Goal: Transaction & Acquisition: Purchase product/service

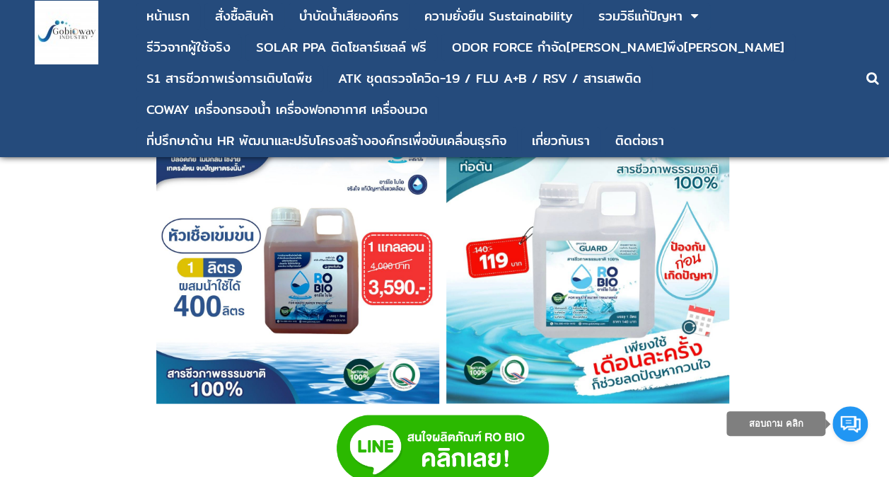
scroll to position [3819, 0]
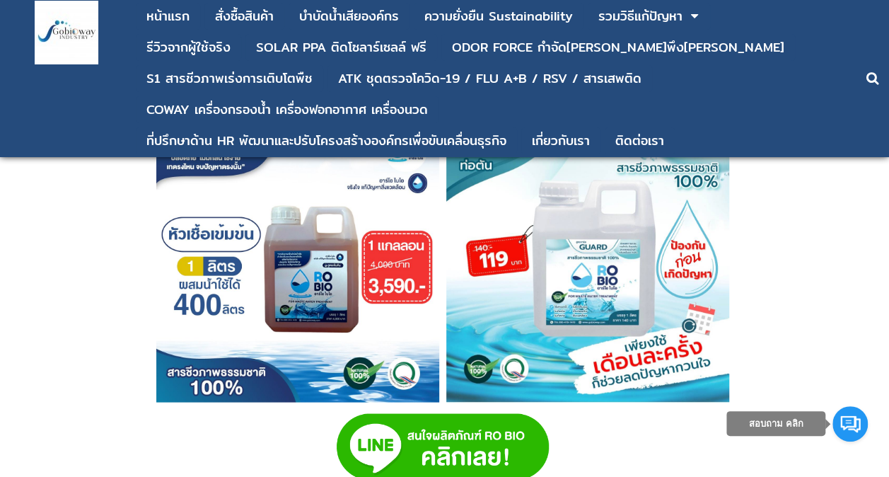
click at [330, 260] on img at bounding box center [297, 260] width 283 height 283
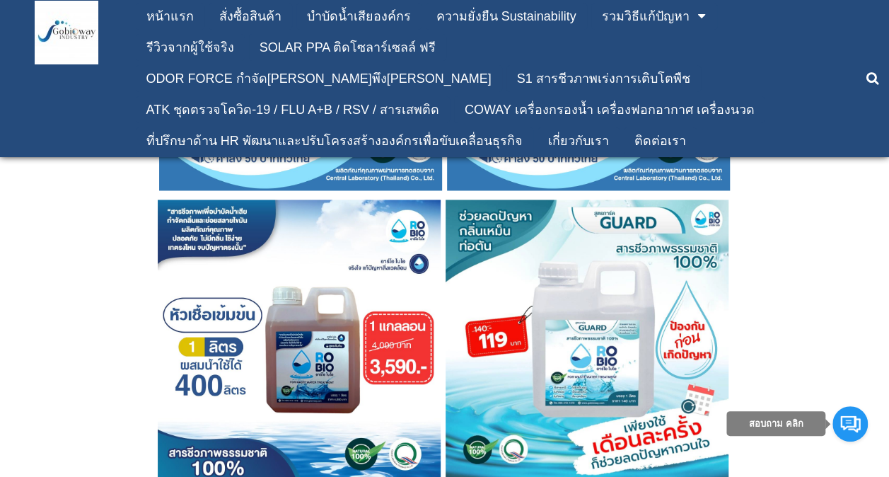
scroll to position [3819, 0]
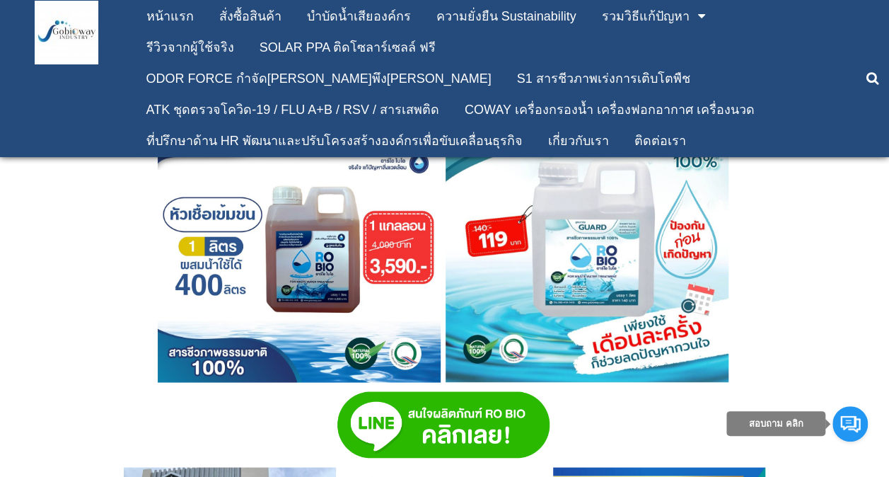
click at [305, 291] on img at bounding box center [299, 240] width 283 height 283
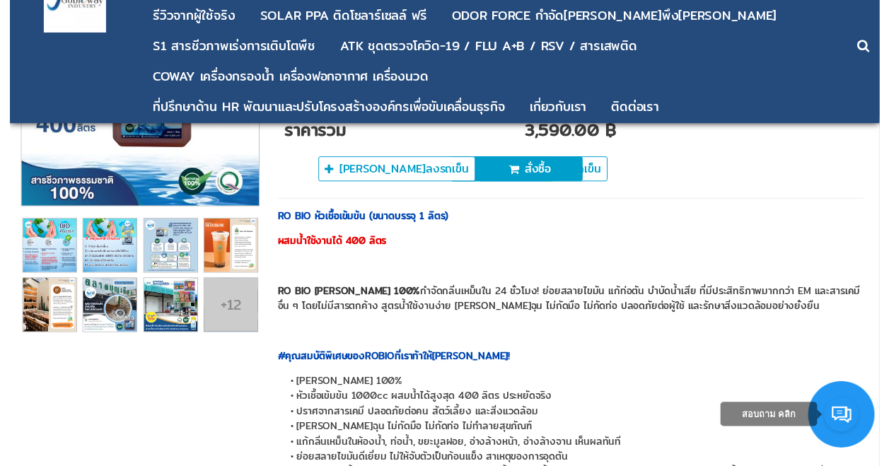
scroll to position [71, 0]
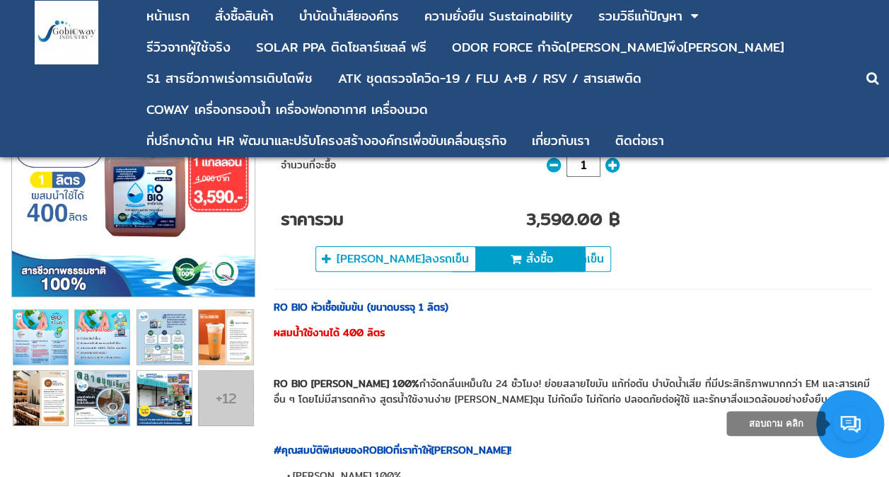
click at [209, 218] on img at bounding box center [133, 175] width 243 height 243
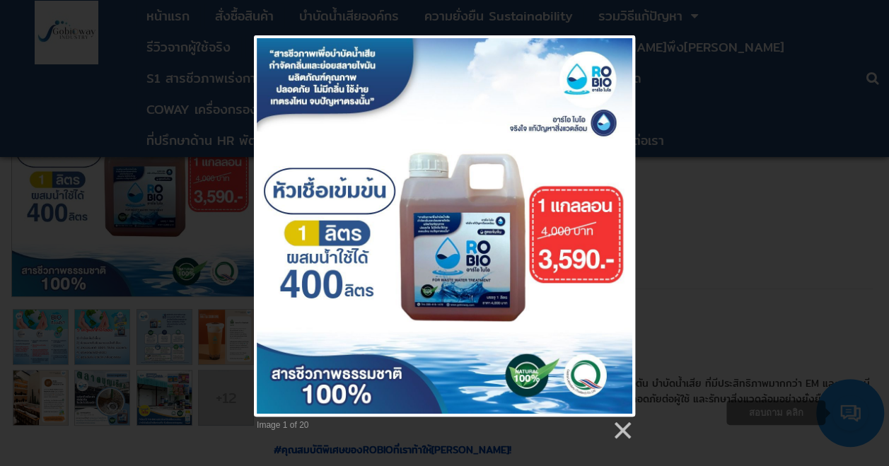
click at [752, 240] on div "Image 1 of 20" at bounding box center [444, 238] width 889 height 406
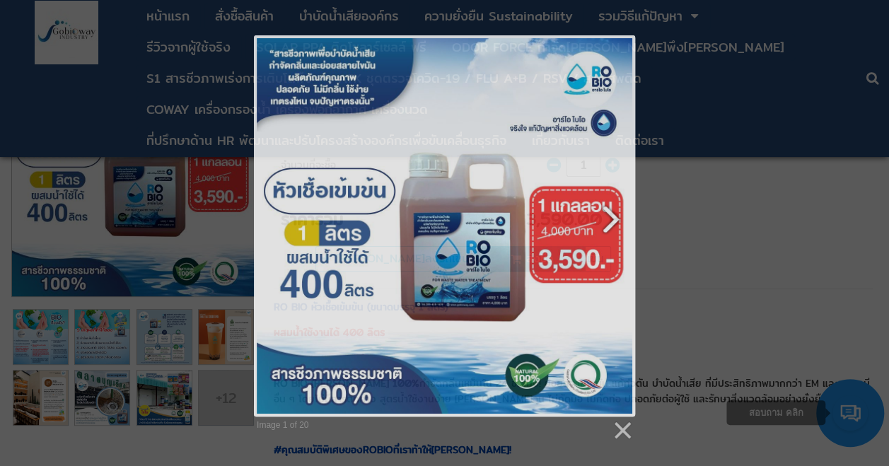
click at [511, 216] on link at bounding box center [513, 225] width 244 height 381
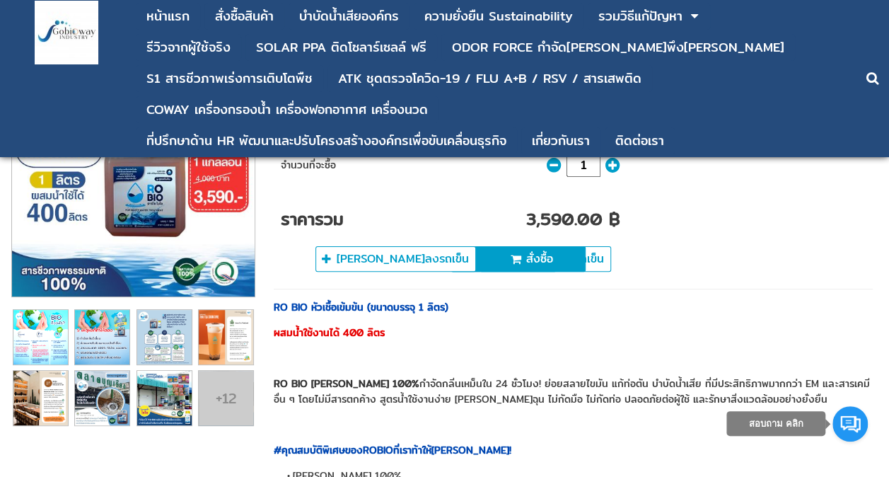
click at [59, 337] on img at bounding box center [40, 337] width 54 height 54
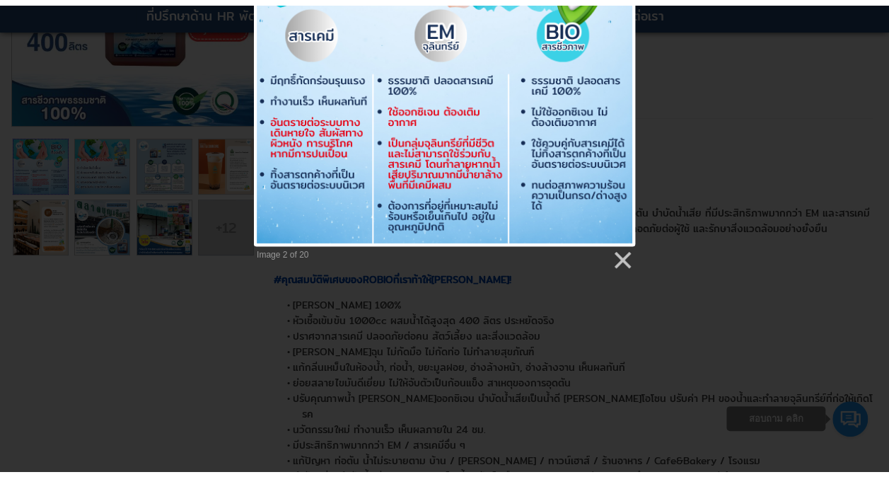
scroll to position [283, 0]
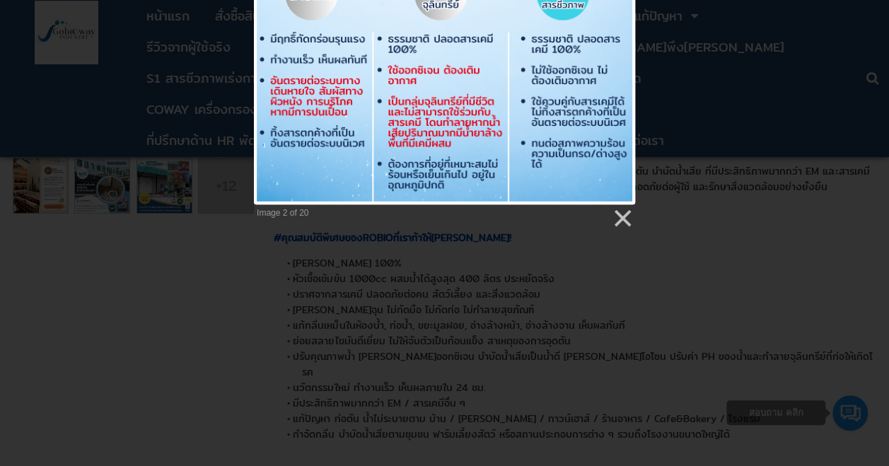
click at [872, 50] on div "Image 2 of 20" at bounding box center [444, 26] width 889 height 406
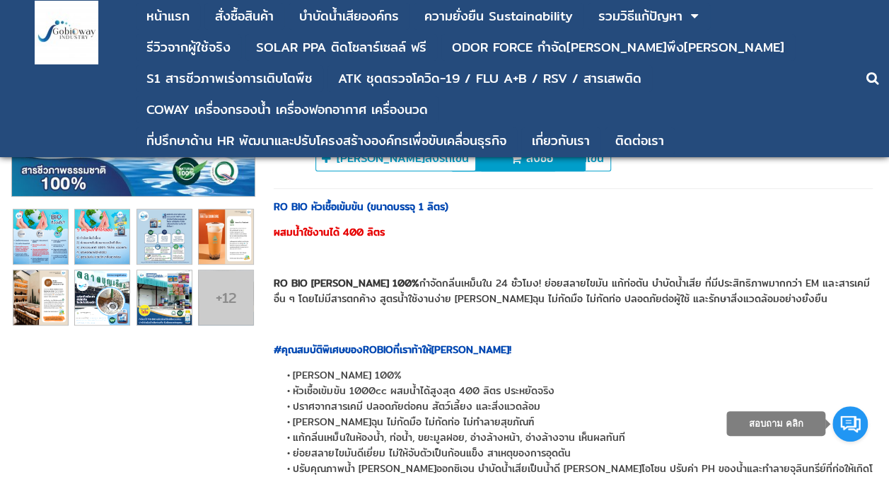
scroll to position [141, 0]
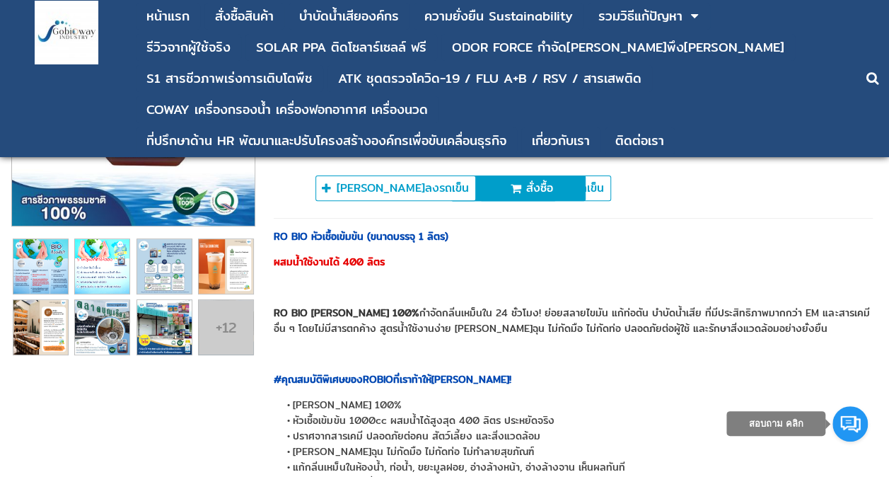
click at [118, 274] on img at bounding box center [102, 266] width 54 height 54
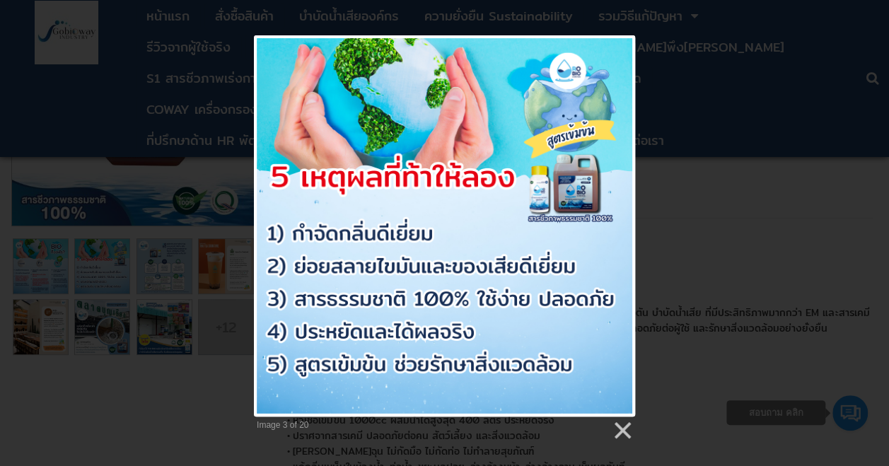
click at [207, 255] on div "Image 3 of 20" at bounding box center [444, 238] width 889 height 406
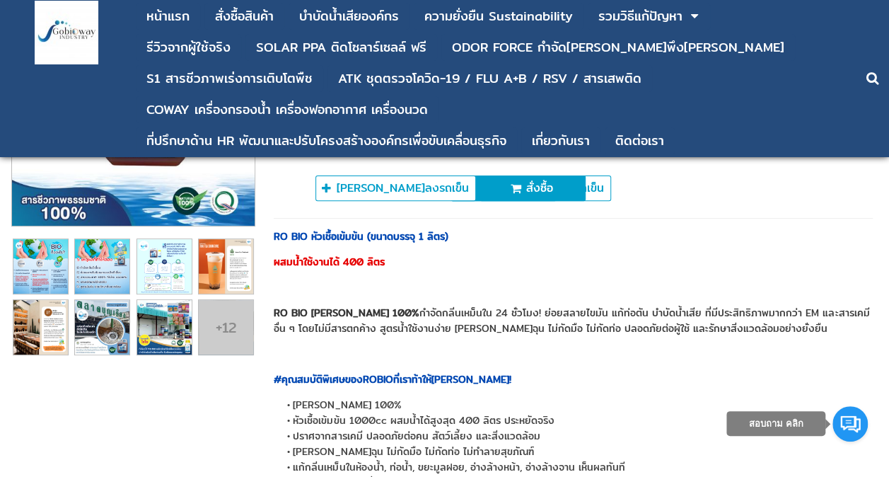
click at [175, 268] on img at bounding box center [164, 266] width 54 height 54
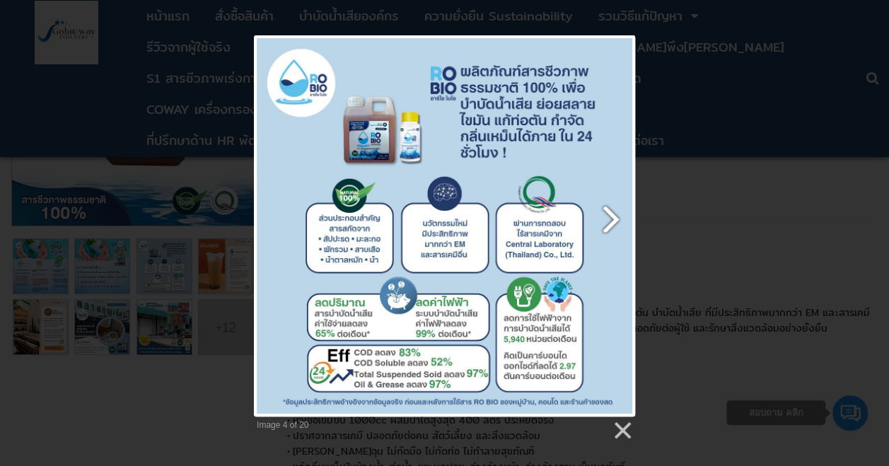
click at [608, 215] on link at bounding box center [513, 225] width 244 height 381
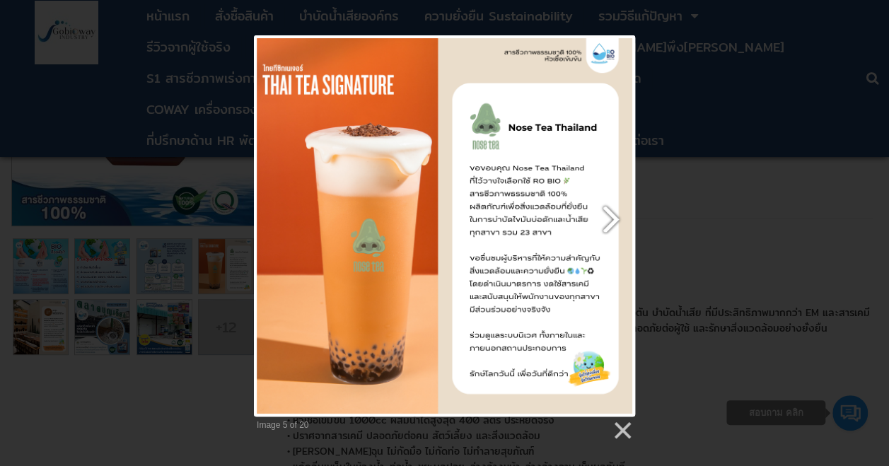
click at [608, 215] on link at bounding box center [513, 225] width 244 height 381
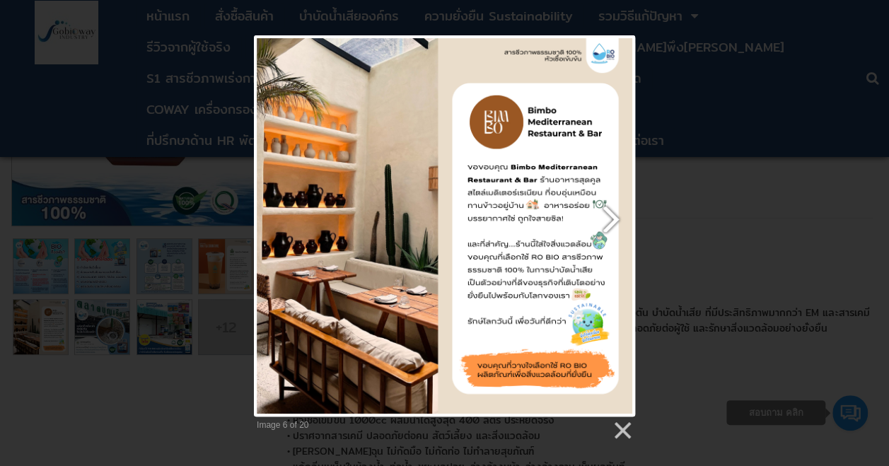
click at [608, 215] on link at bounding box center [513, 225] width 244 height 381
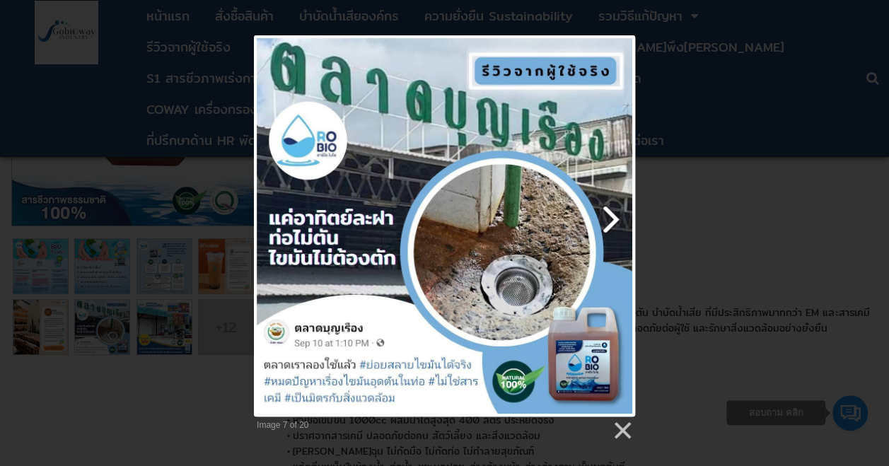
click at [608, 215] on link at bounding box center [513, 225] width 244 height 381
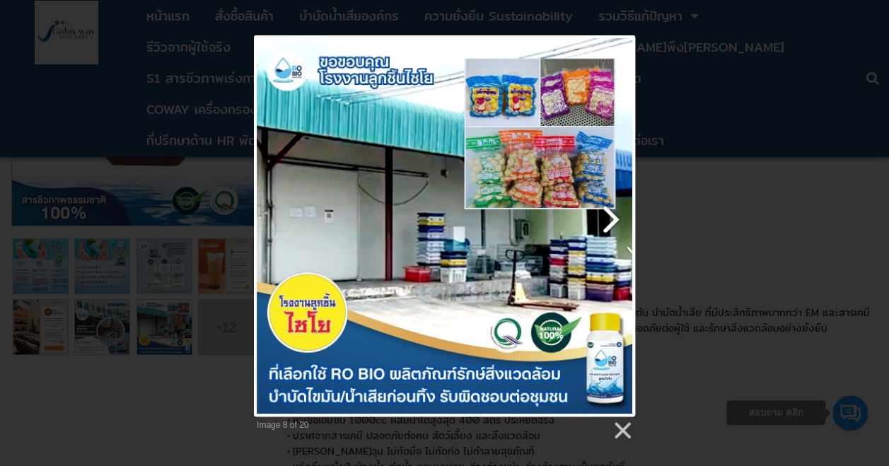
click at [608, 215] on link at bounding box center [513, 225] width 244 height 381
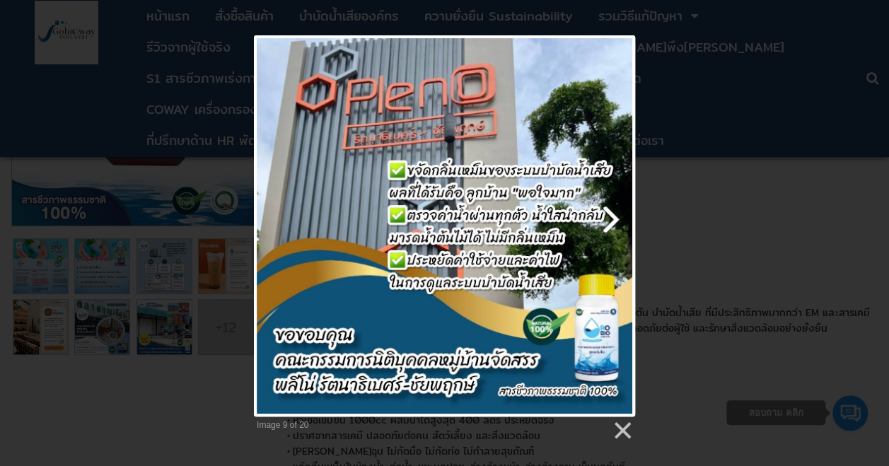
click at [608, 215] on link at bounding box center [513, 225] width 244 height 381
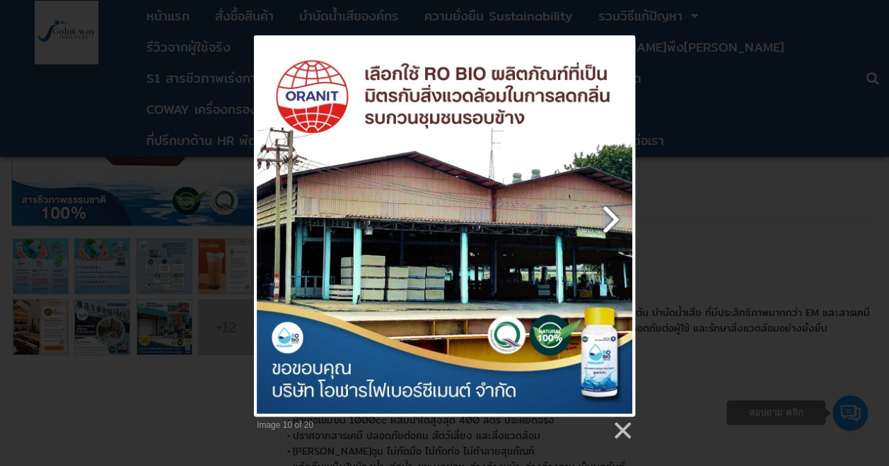
click at [608, 215] on link at bounding box center [513, 225] width 244 height 381
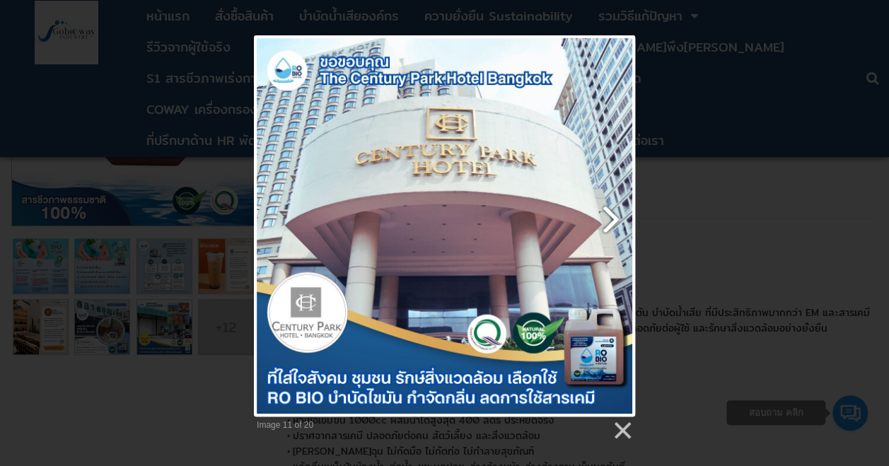
click at [608, 215] on link at bounding box center [513, 225] width 244 height 381
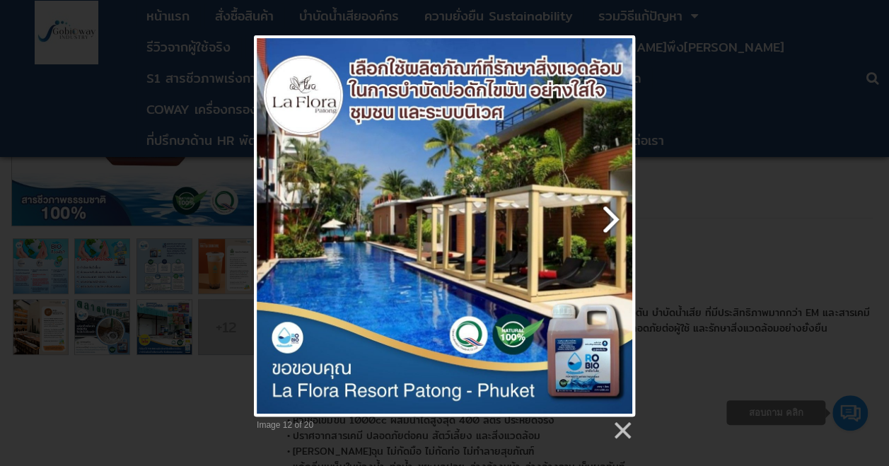
click at [608, 215] on link at bounding box center [513, 225] width 244 height 381
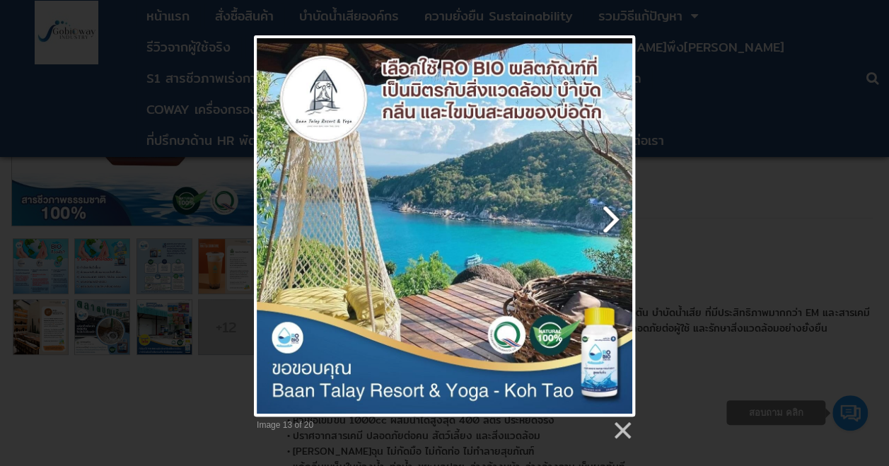
click at [608, 215] on link at bounding box center [513, 225] width 244 height 381
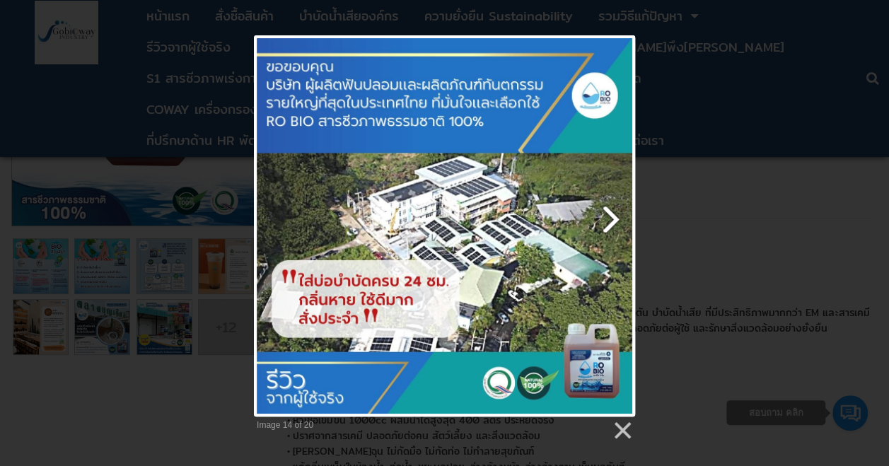
click at [608, 215] on link at bounding box center [513, 225] width 244 height 381
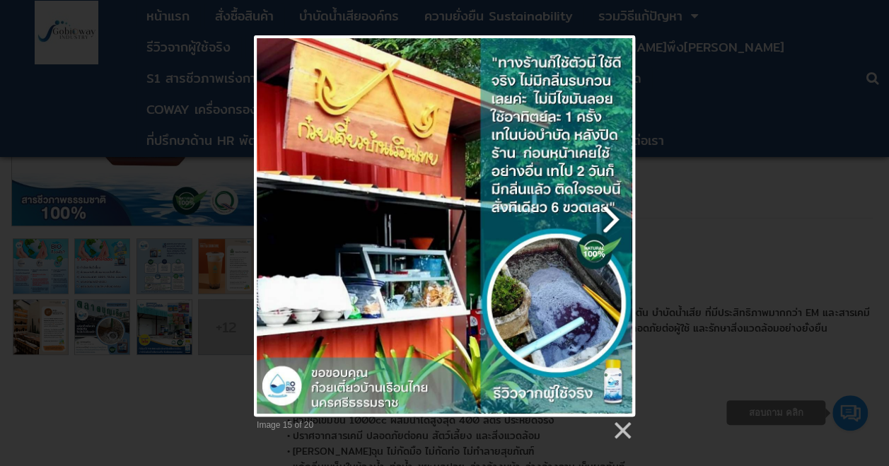
click at [608, 215] on link at bounding box center [513, 225] width 244 height 381
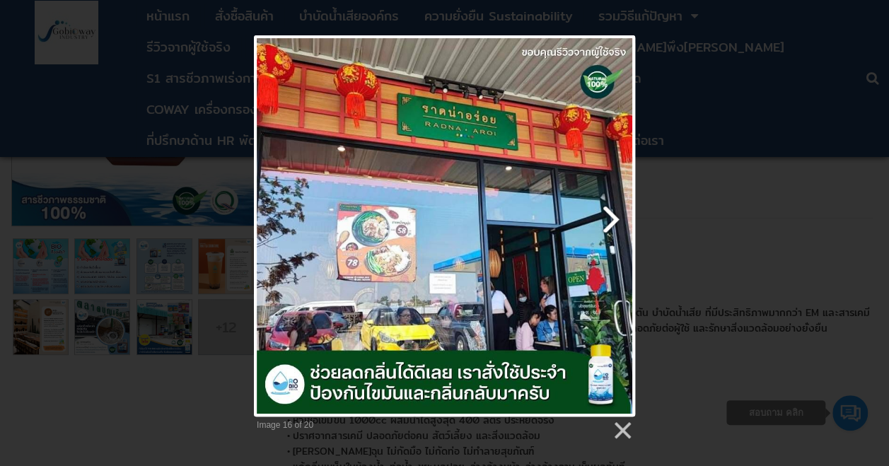
click at [605, 214] on link at bounding box center [513, 225] width 244 height 381
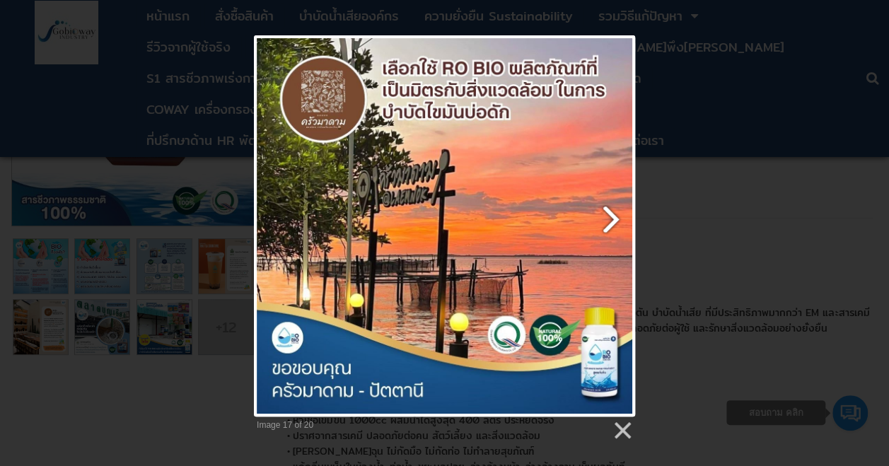
click at [605, 214] on link at bounding box center [513, 225] width 244 height 381
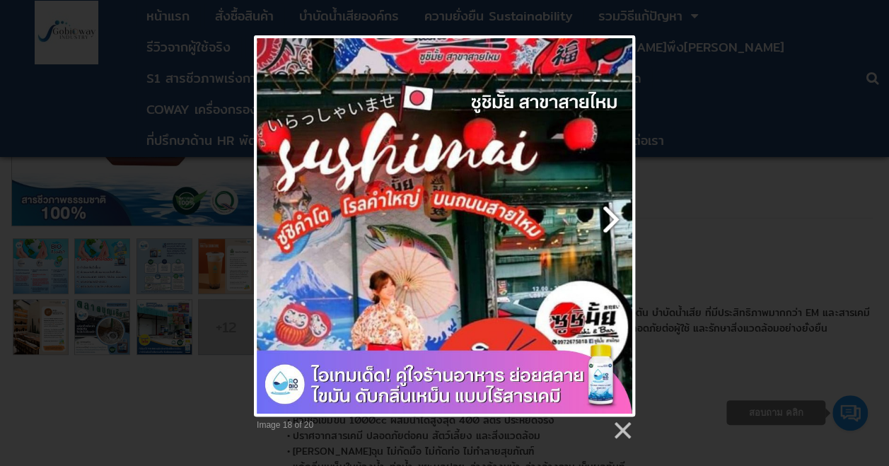
click at [605, 214] on link at bounding box center [513, 225] width 244 height 381
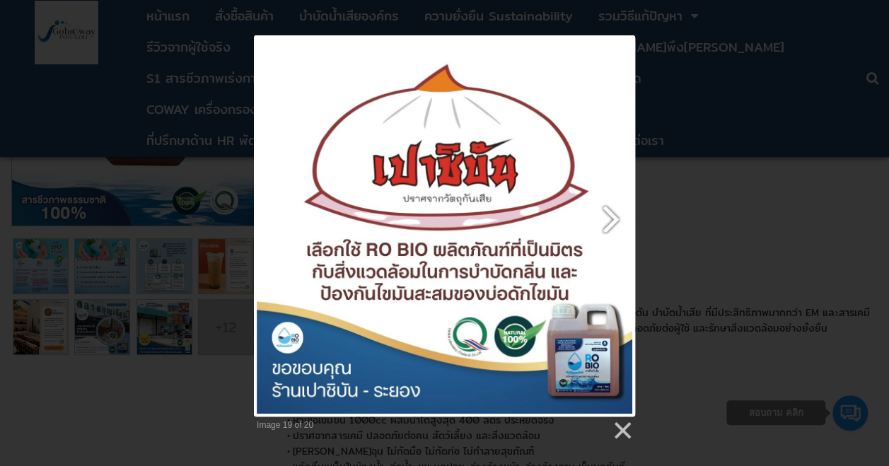
click at [605, 214] on link at bounding box center [513, 225] width 244 height 381
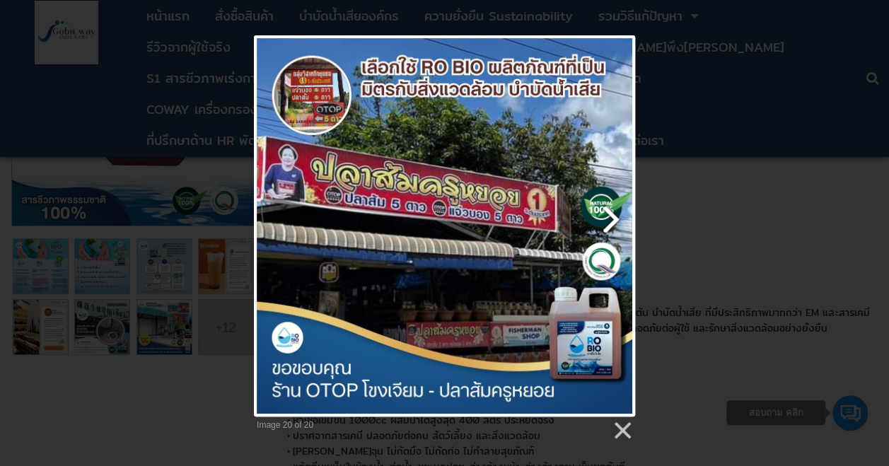
click at [603, 217] on link at bounding box center [513, 225] width 244 height 381
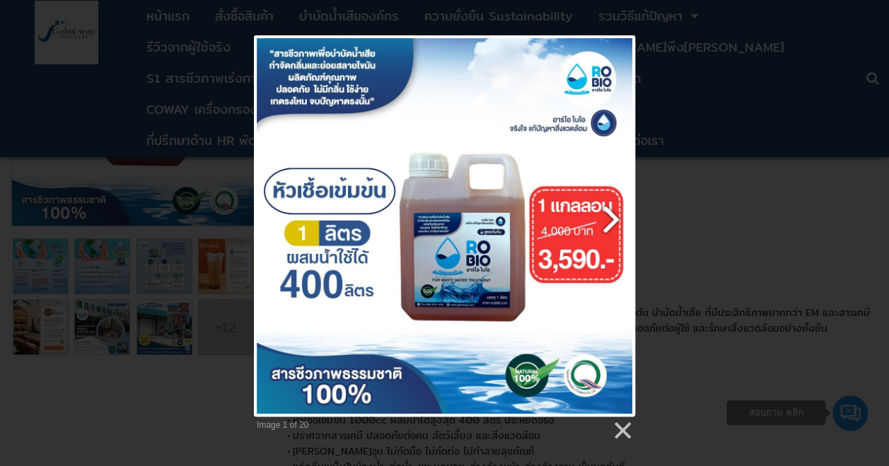
click at [603, 217] on link at bounding box center [513, 225] width 244 height 381
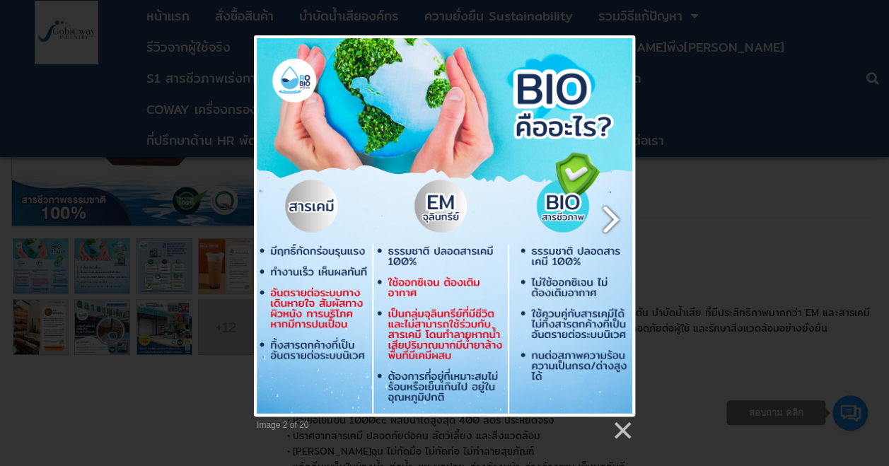
click at [609, 210] on link at bounding box center [513, 225] width 244 height 381
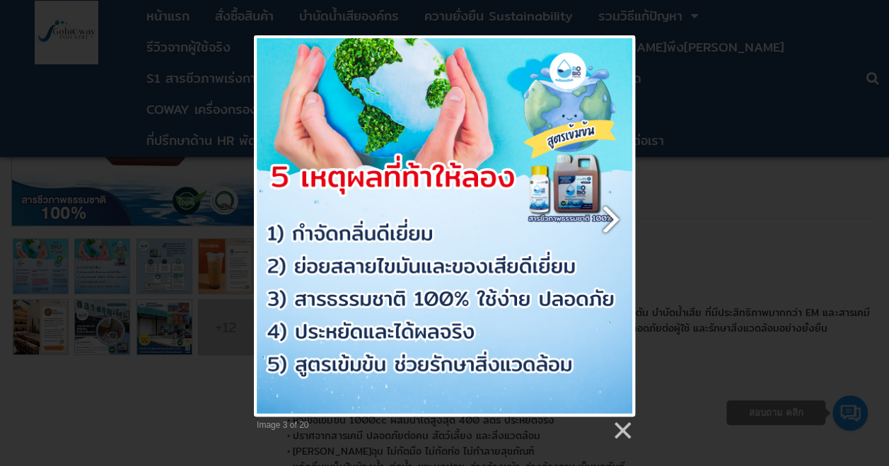
click at [609, 210] on link at bounding box center [513, 225] width 244 height 381
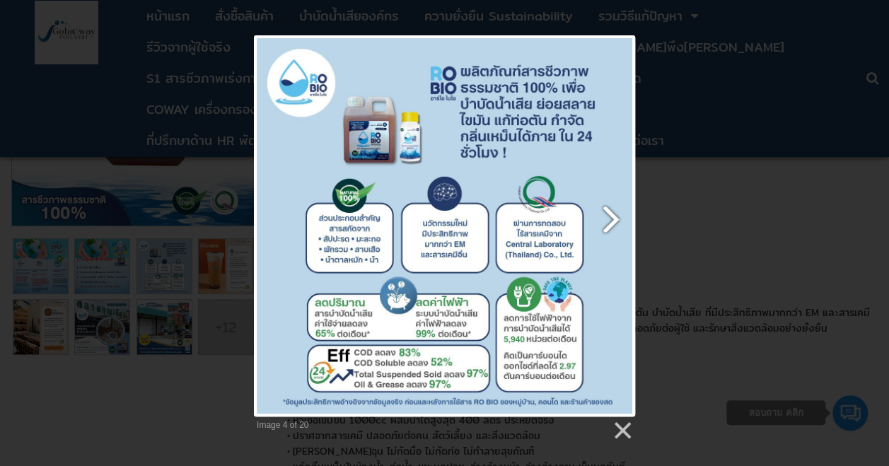
click at [609, 210] on link at bounding box center [513, 225] width 244 height 381
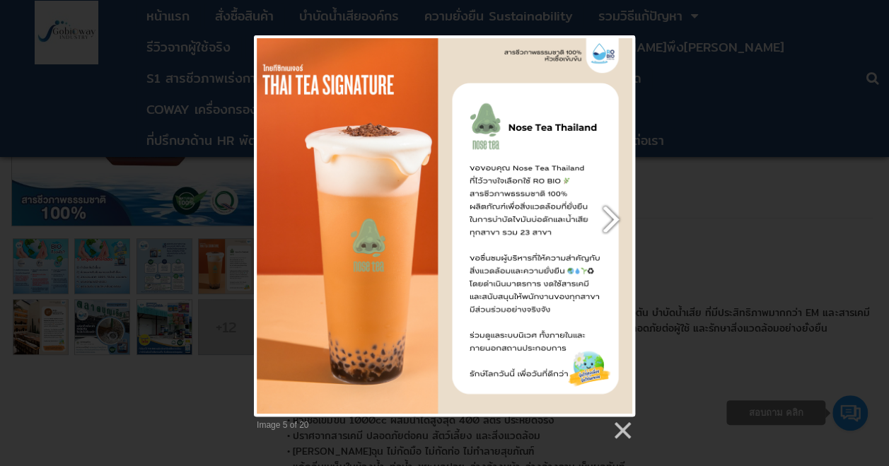
click at [609, 210] on link at bounding box center [513, 225] width 244 height 381
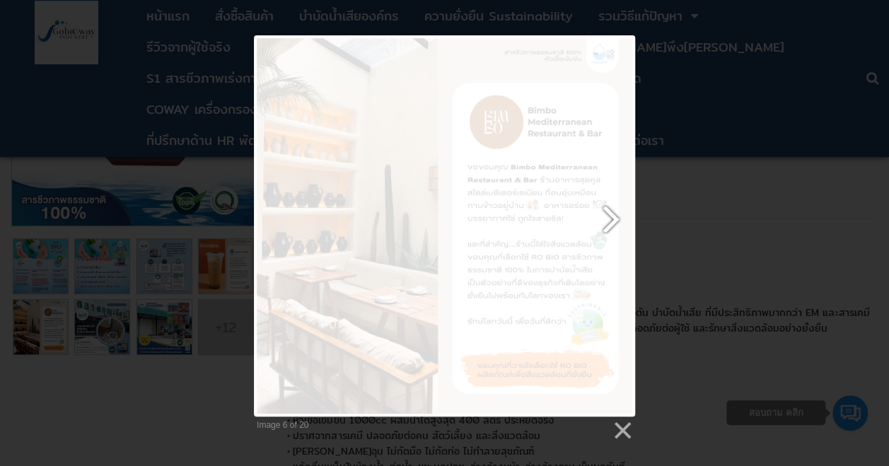
click at [609, 210] on link at bounding box center [513, 225] width 244 height 381
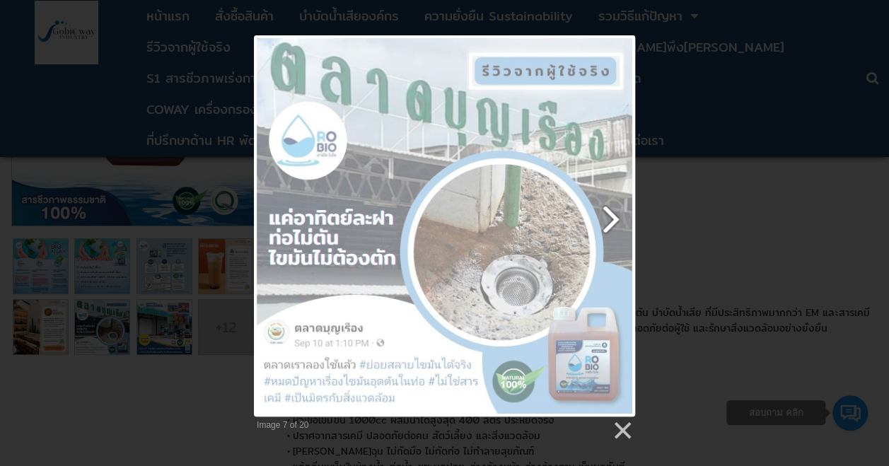
click at [609, 210] on link at bounding box center [513, 225] width 244 height 381
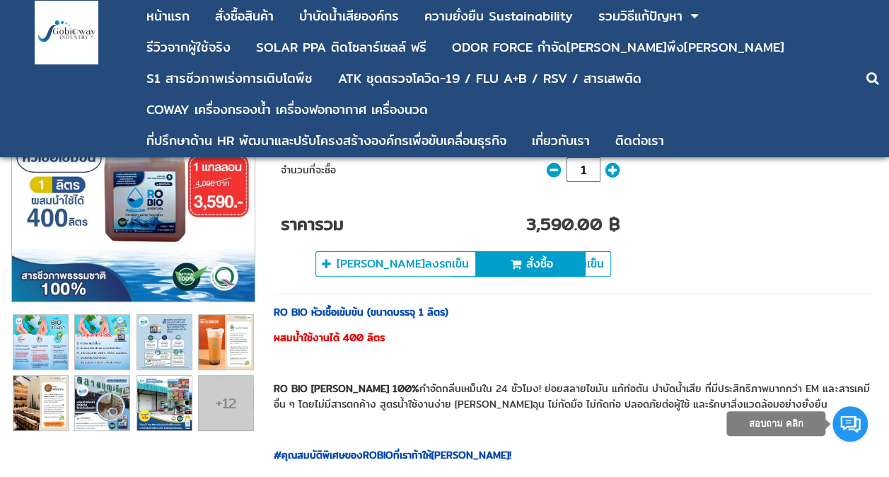
scroll to position [0, 0]
